Goal: Navigation & Orientation: Find specific page/section

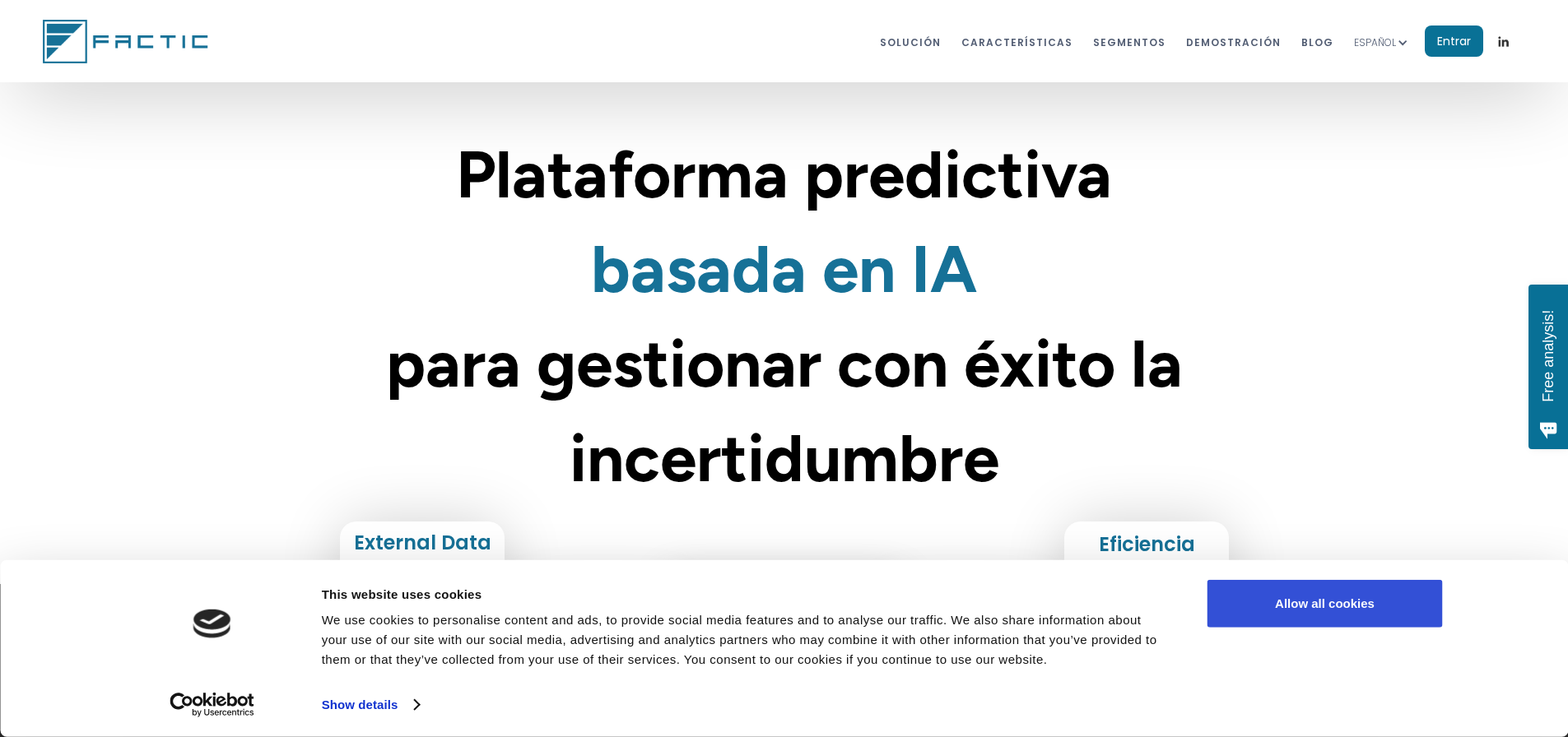
click at [1343, 616] on button "Allow all cookies" at bounding box center [1325, 604] width 235 height 48
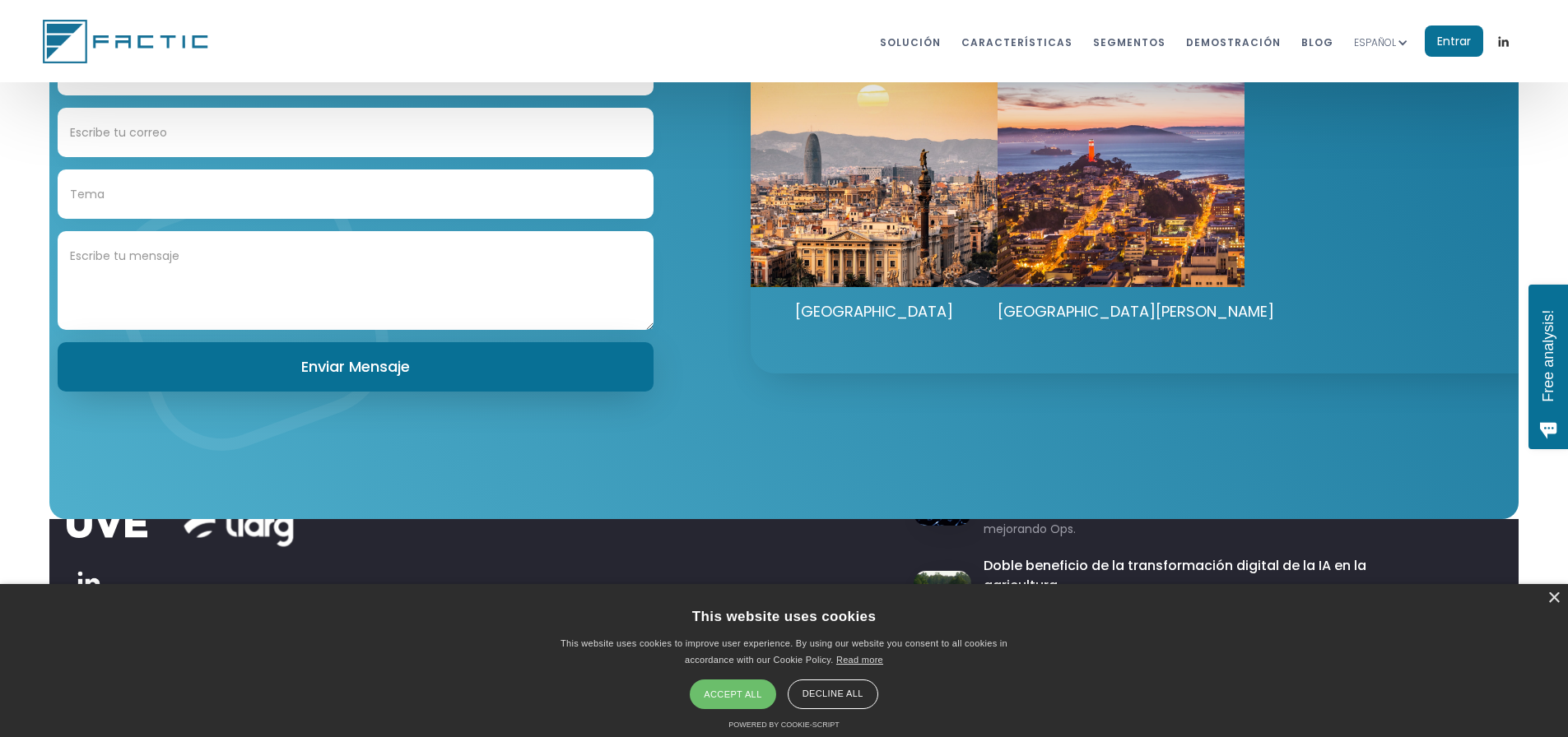
scroll to position [9506, 0]
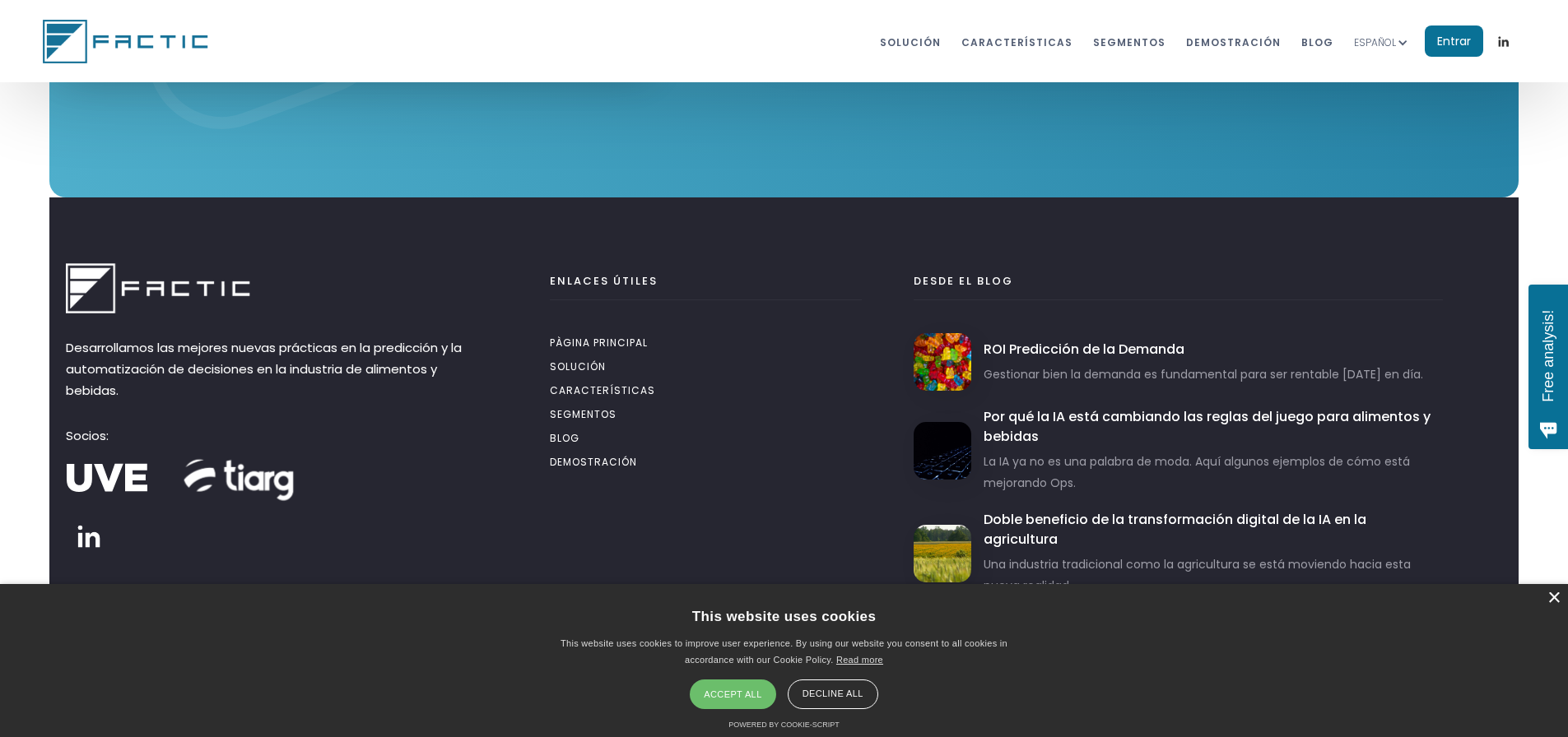
click at [1551, 599] on div "×" at bounding box center [1554, 598] width 12 height 12
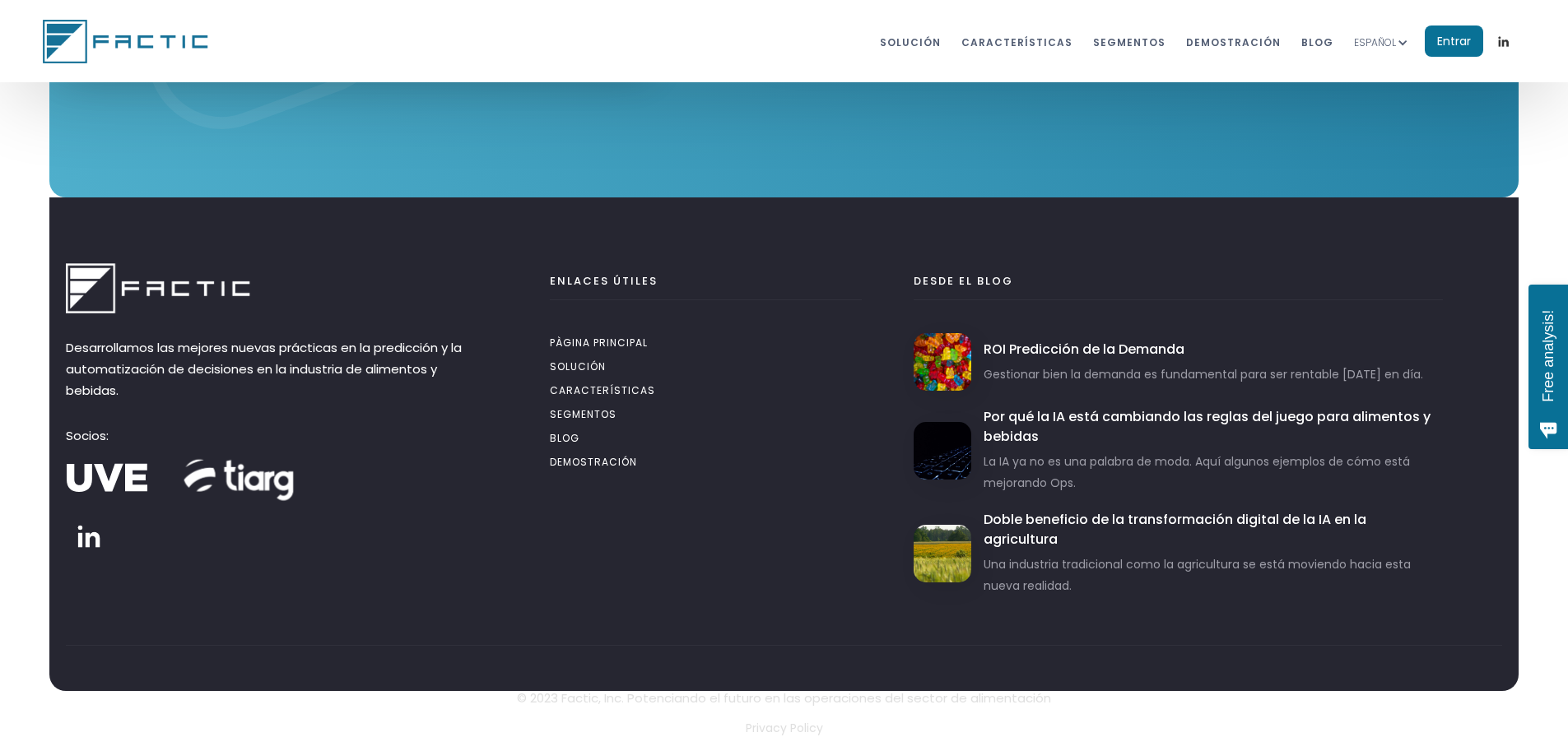
click at [776, 723] on p "Privacy Policy" at bounding box center [784, 728] width 1436 height 22
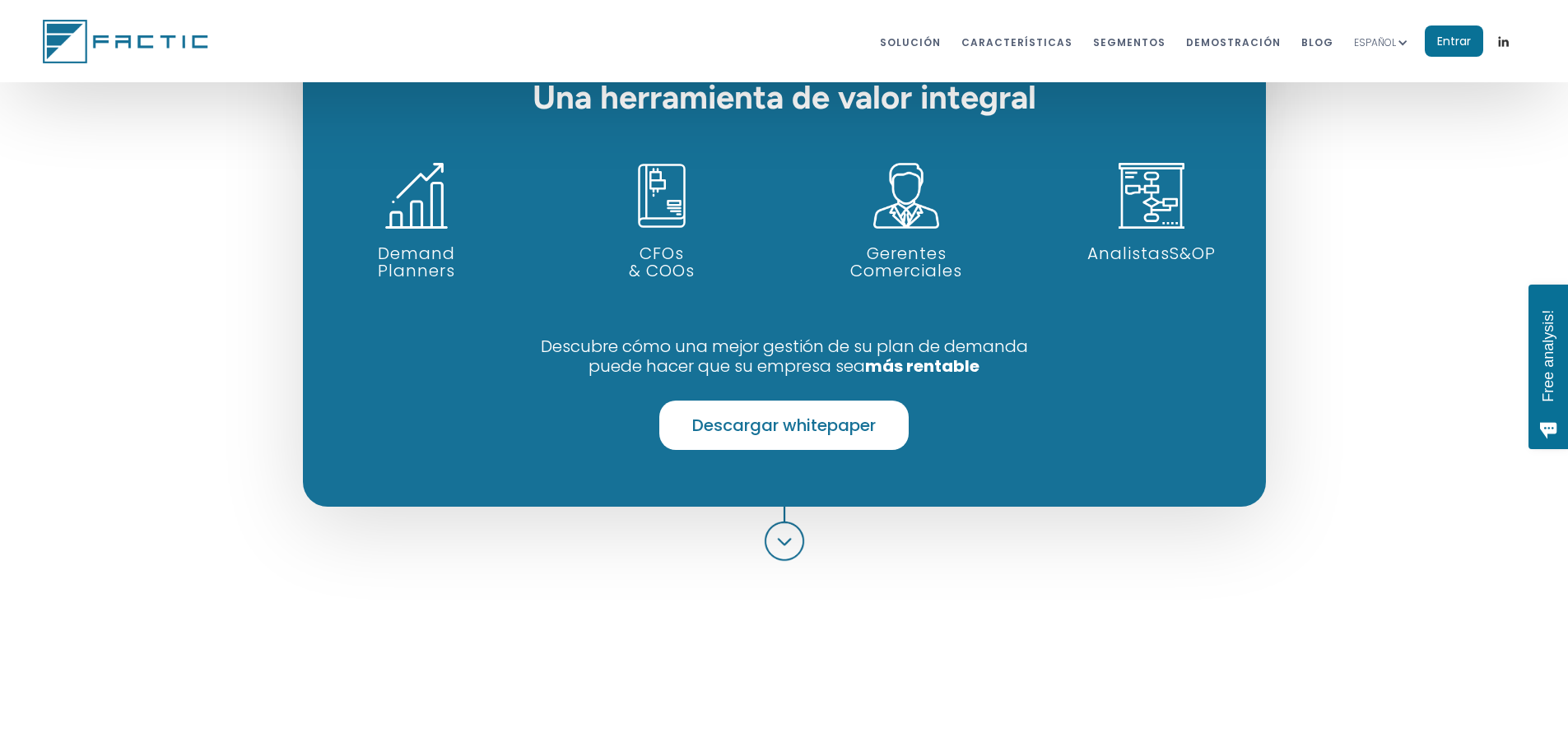
scroll to position [0, 0]
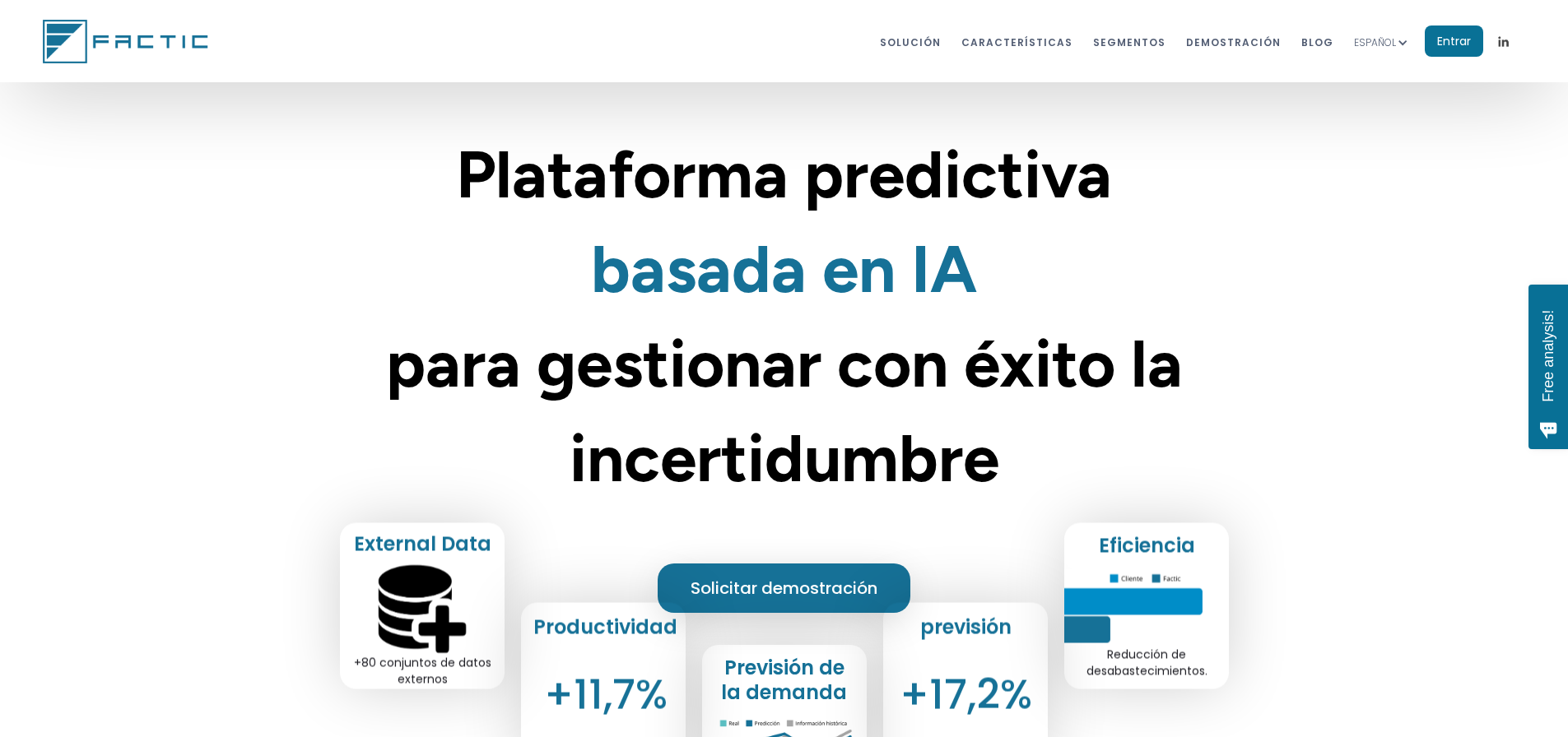
click at [1504, 43] on img at bounding box center [1503, 41] width 12 height 12
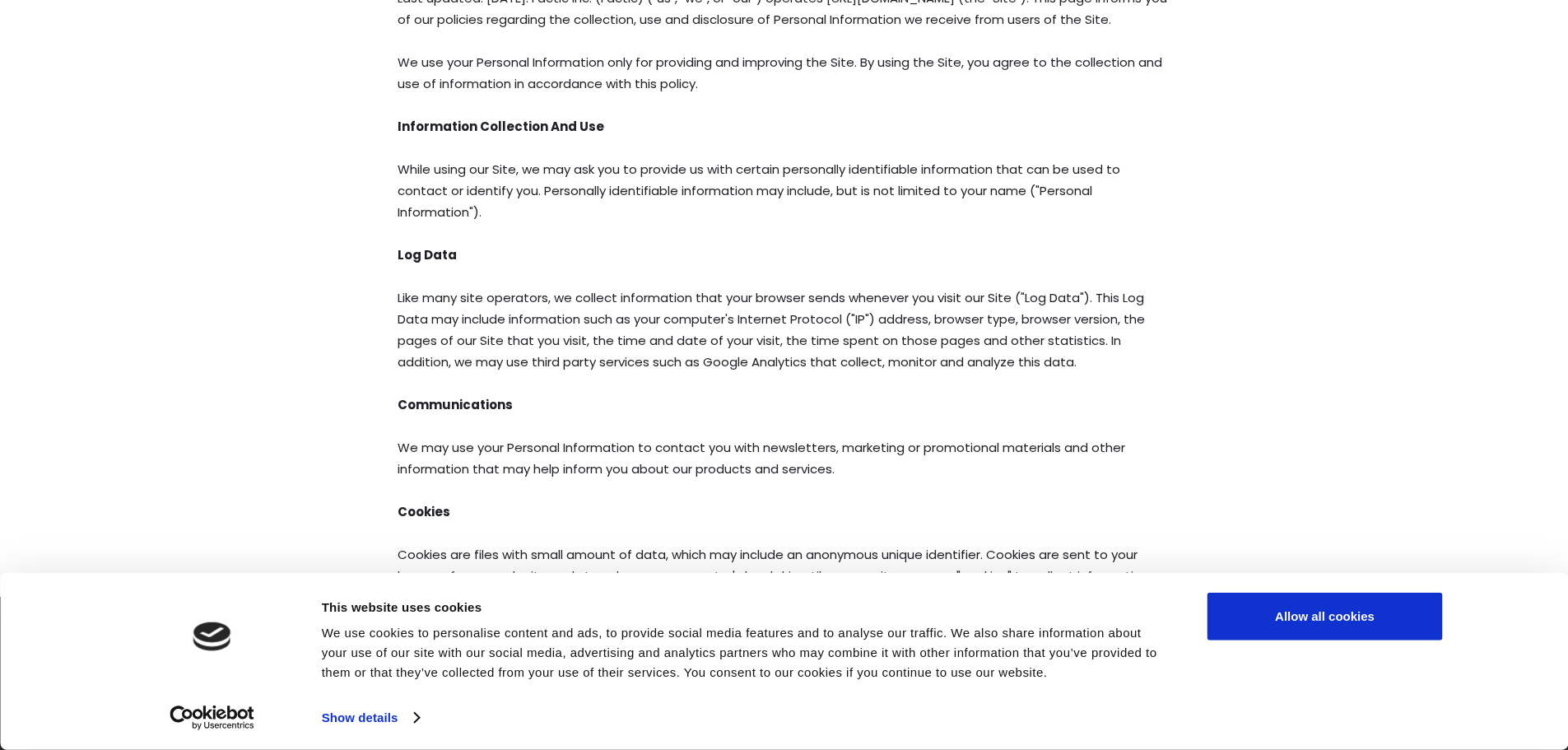
scroll to position [137, 0]
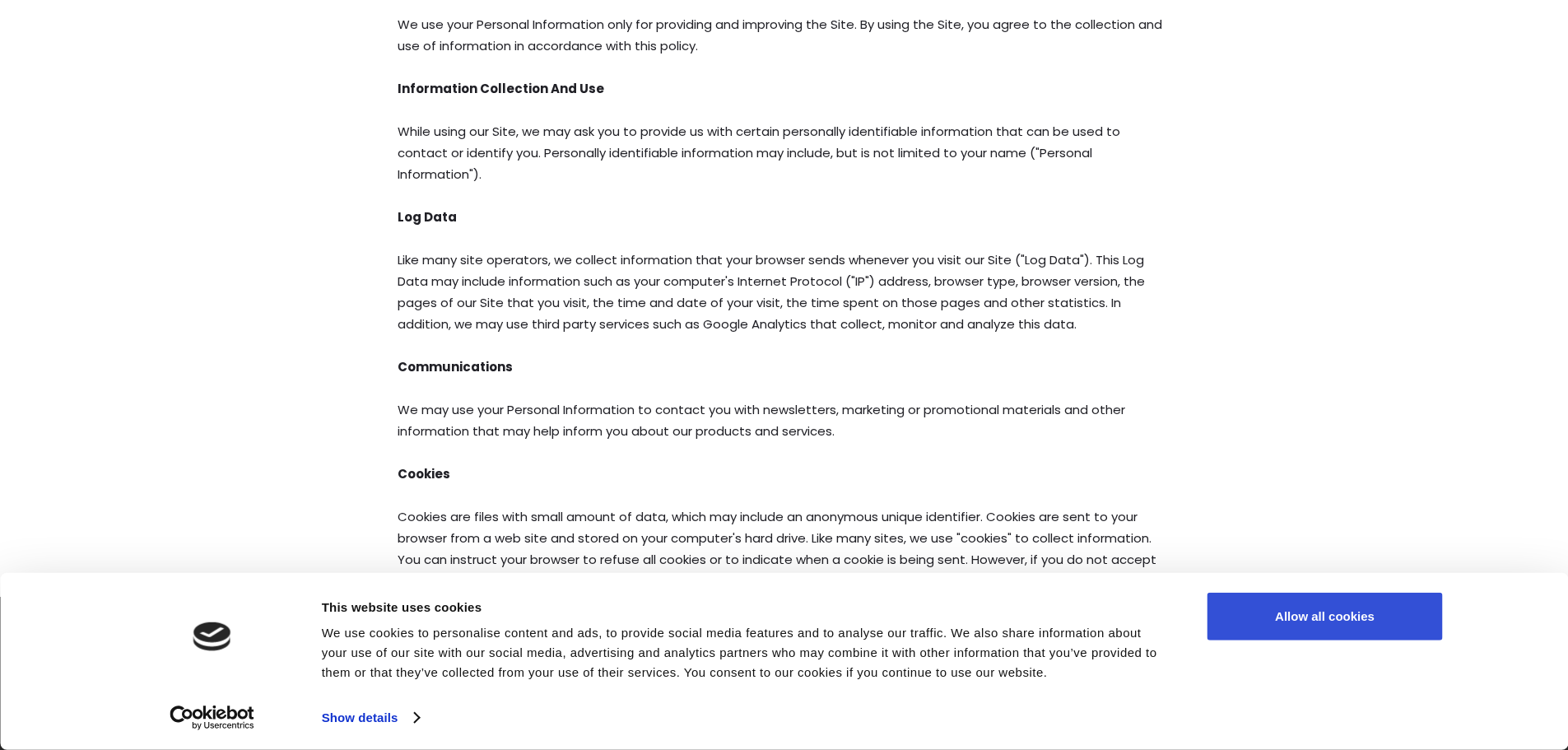
click at [1271, 630] on button "Allow all cookies" at bounding box center [1325, 616] width 235 height 48
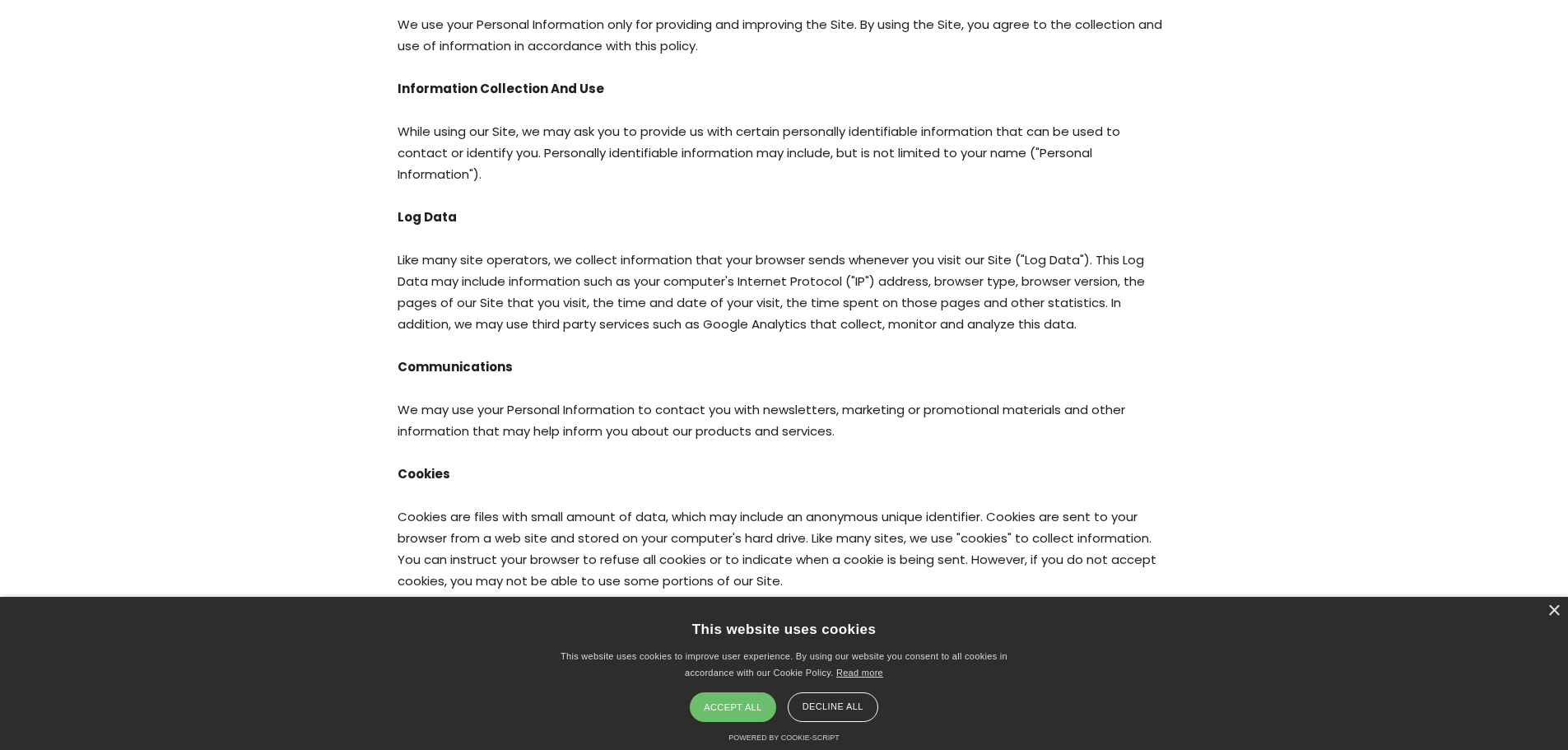
click at [720, 703] on div "Accept all" at bounding box center [733, 708] width 86 height 30
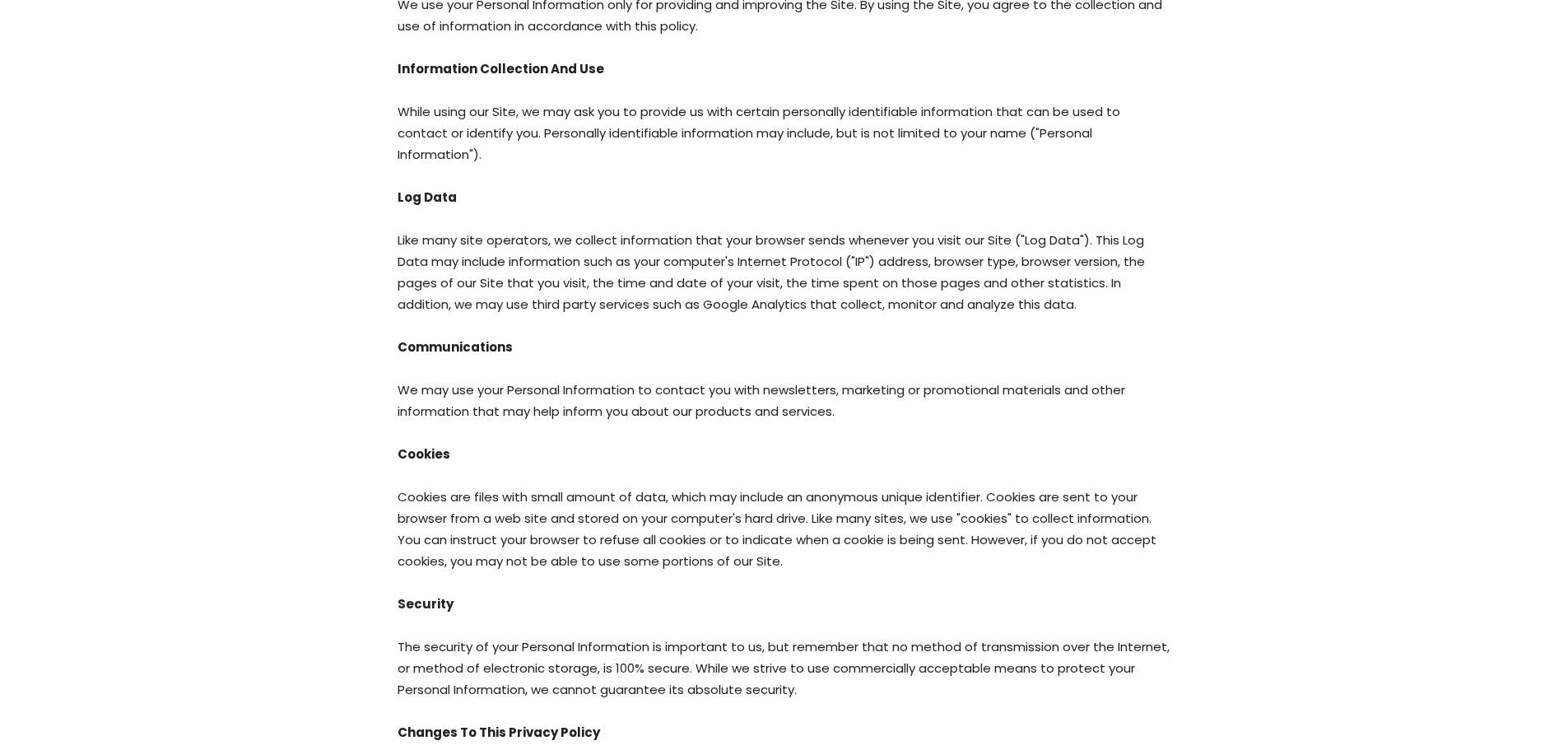
scroll to position [274, 0]
